Goal: Task Accomplishment & Management: Manage account settings

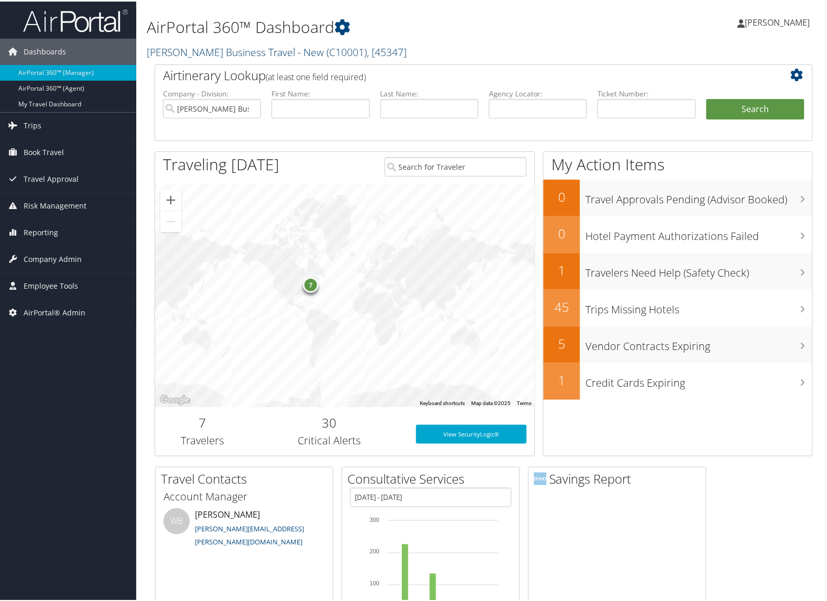
click at [177, 56] on link "[PERSON_NAME] Business Travel - New ( C10001 ) , [ 45347 ]" at bounding box center [277, 51] width 260 height 14
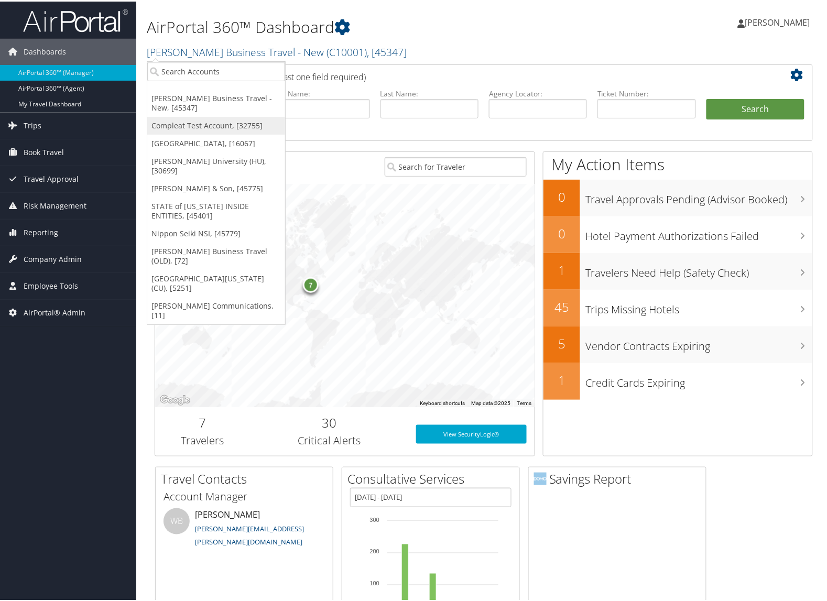
click at [181, 122] on link "Compleat Test Account, [32755]" at bounding box center [216, 124] width 138 height 18
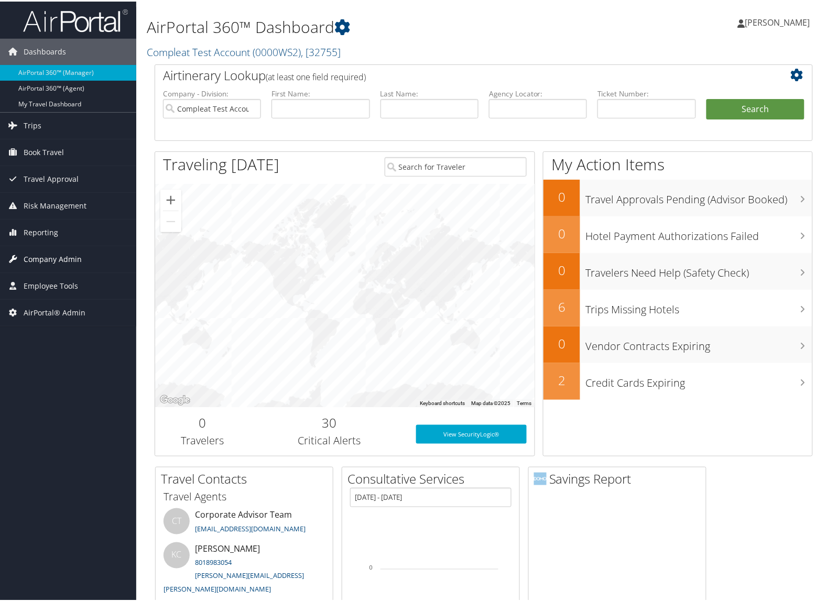
click at [63, 263] on span "Company Admin" at bounding box center [53, 258] width 58 height 26
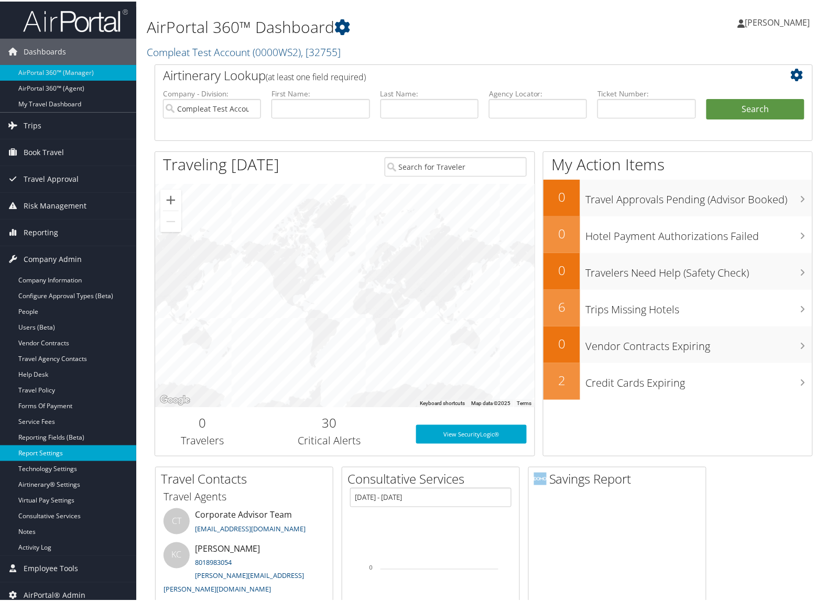
click at [58, 447] on link "Report Settings" at bounding box center [68, 452] width 136 height 16
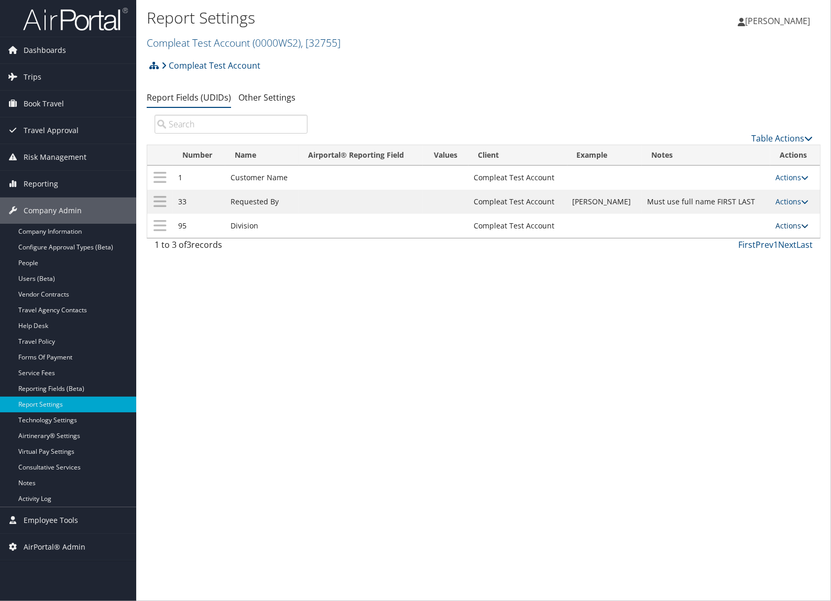
click at [785, 229] on link "Actions" at bounding box center [792, 226] width 33 height 10
click at [734, 269] on link "Edit" at bounding box center [749, 278] width 113 height 18
select select "profiled"
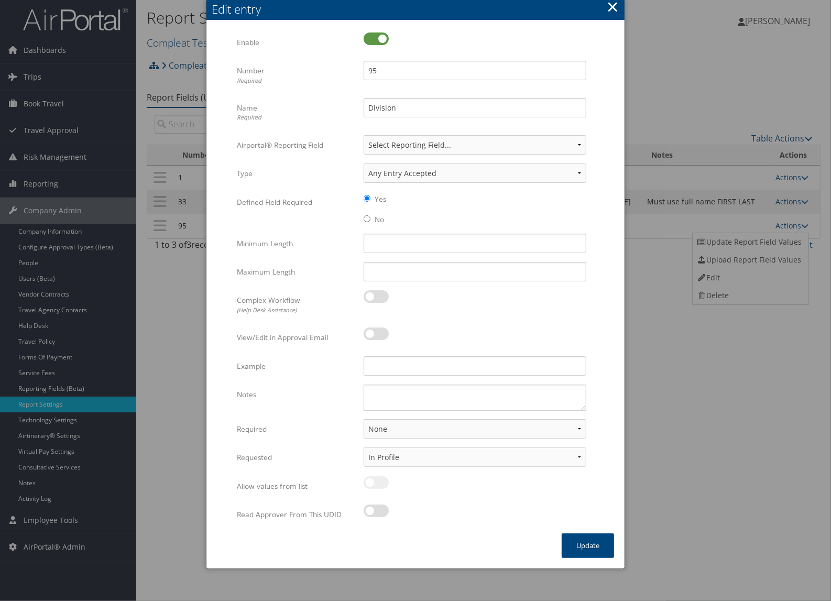
click at [373, 41] on label at bounding box center [376, 39] width 25 height 13
click at [373, 41] on input "checkbox" at bounding box center [372, 40] width 7 height 7
checkbox input "false"
click at [376, 219] on label "No" at bounding box center [379, 219] width 9 height 10
click at [371, 219] on input "No" at bounding box center [367, 218] width 7 height 7
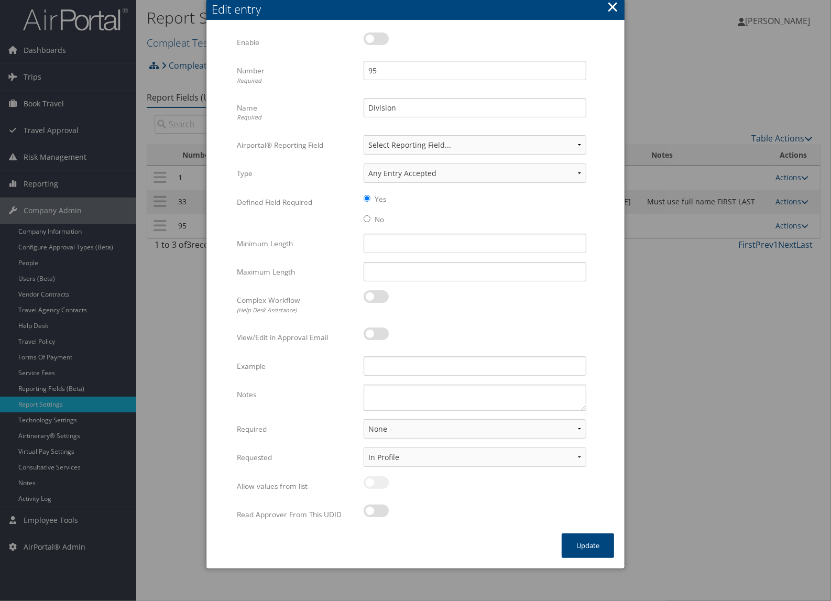
radio input "true"
click at [582, 545] on button "Update" at bounding box center [588, 546] width 52 height 25
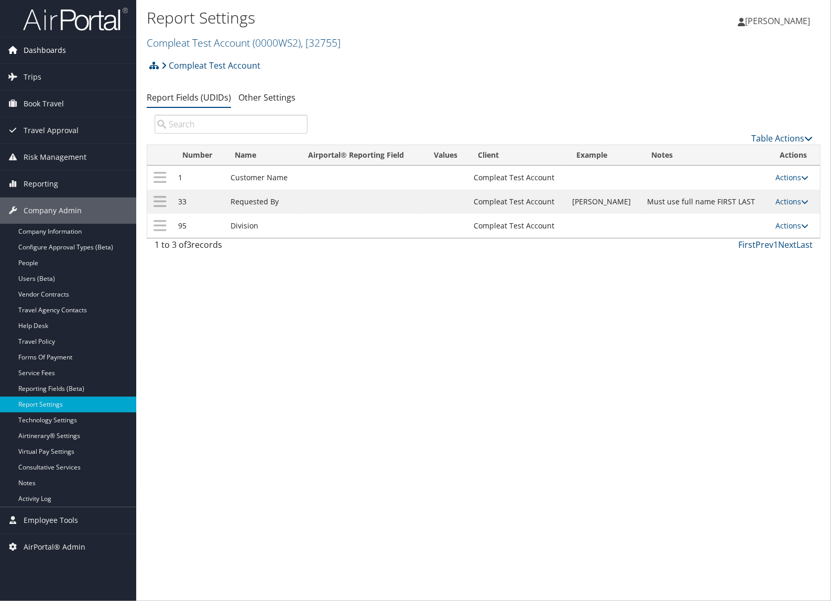
click at [63, 51] on span "Dashboards" at bounding box center [45, 50] width 42 height 26
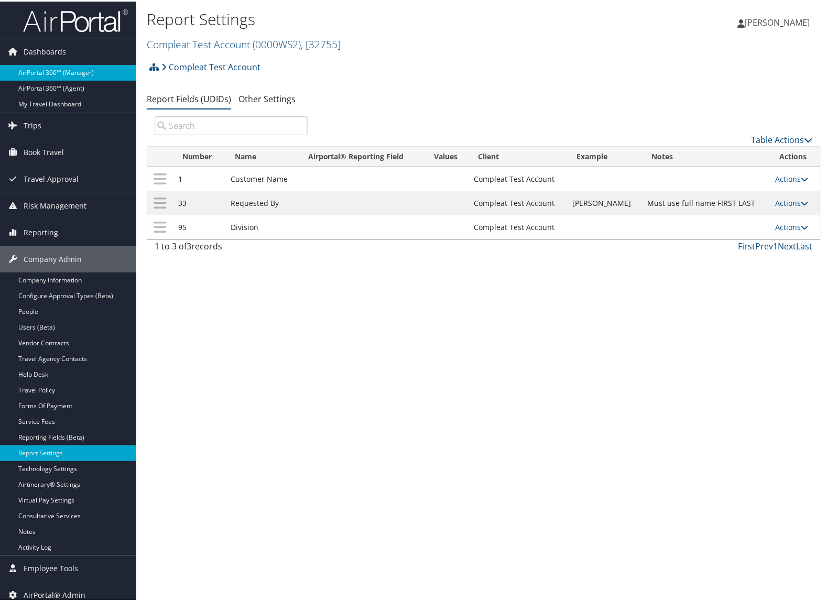
click at [57, 77] on link "AirPortal 360™ (Manager)" at bounding box center [68, 71] width 136 height 16
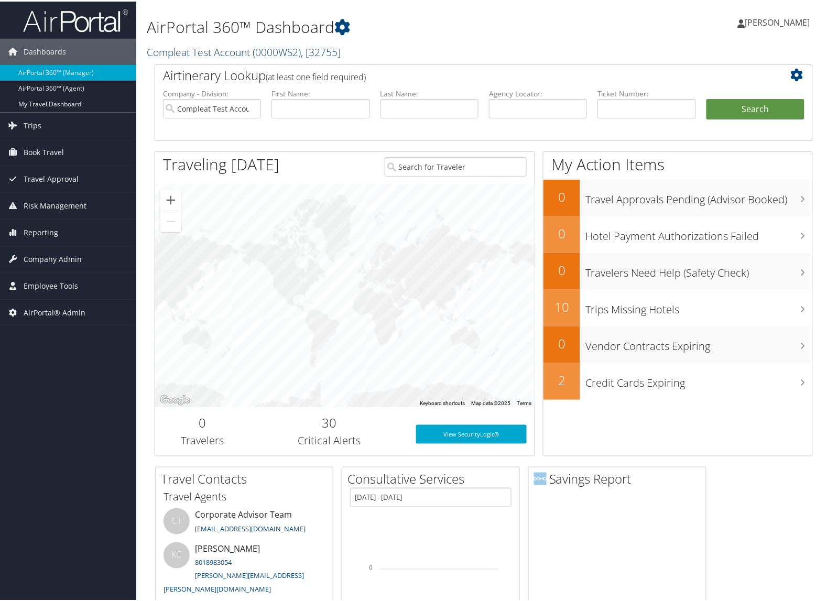
click at [239, 54] on link "Compleat Test Account ( 0000WS2 ) , [ 32755 ]" at bounding box center [244, 51] width 194 height 14
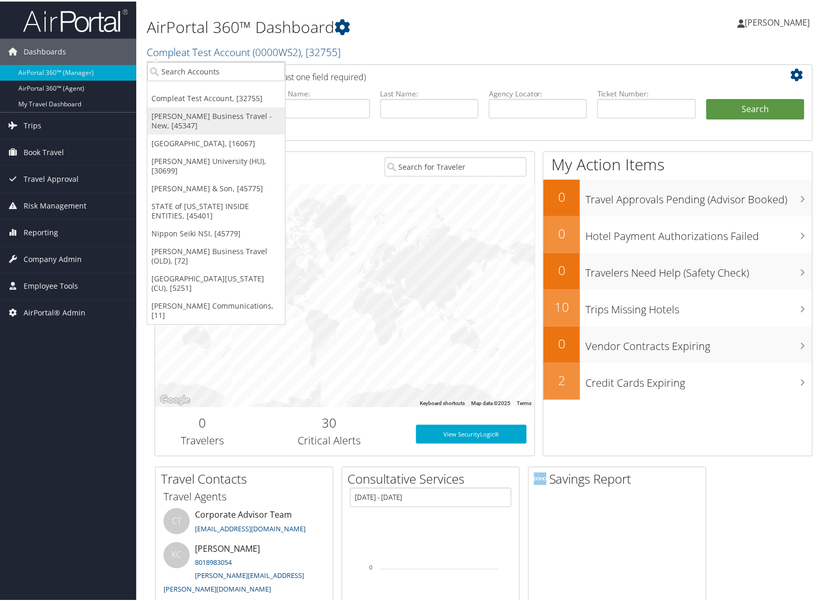
click at [196, 119] on link "[PERSON_NAME] Business Travel - New, [45347]" at bounding box center [216, 119] width 138 height 27
